Goal: Task Accomplishment & Management: Use online tool/utility

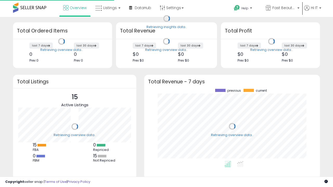
scroll to position [72, 165]
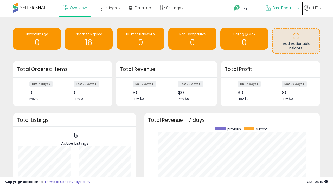
click at [282, 8] on span "Fast Beauty ([GEOGRAPHIC_DATA])" at bounding box center [283, 7] width 23 height 5
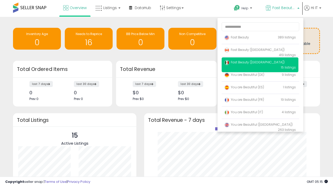
click at [260, 63] on span "Fast Beauty ([GEOGRAPHIC_DATA])" at bounding box center [254, 62] width 60 height 4
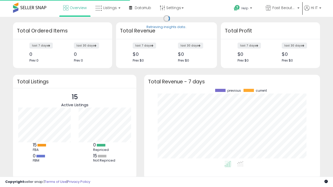
scroll to position [72, 165]
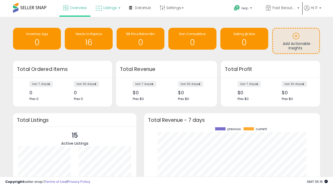
click at [107, 8] on span "Listings" at bounding box center [110, 7] width 14 height 5
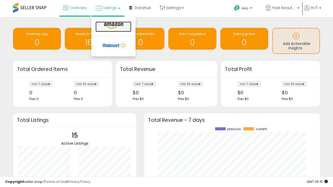
click at [113, 26] on icon at bounding box center [113, 25] width 23 height 7
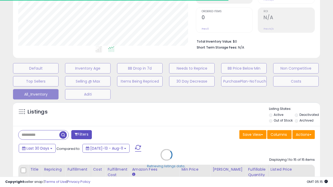
scroll to position [144, 0]
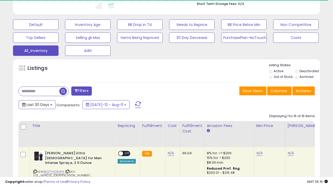
click at [33, 102] on span "Last 30 Days" at bounding box center [38, 104] width 23 height 5
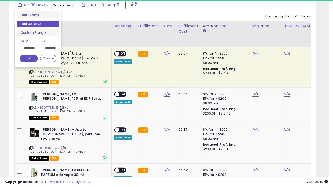
click at [38, 24] on li "Last 30 Days" at bounding box center [38, 24] width 42 height 7
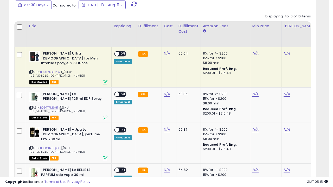
scroll to position [107, 177]
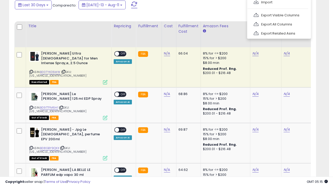
scroll to position [141, 0]
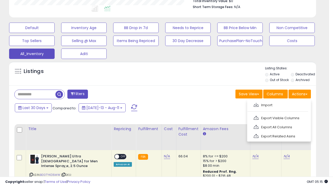
click at [278, 127] on link "Export All Columns" at bounding box center [278, 127] width 57 height 8
